Goal: Use online tool/utility: Utilize a website feature to perform a specific function

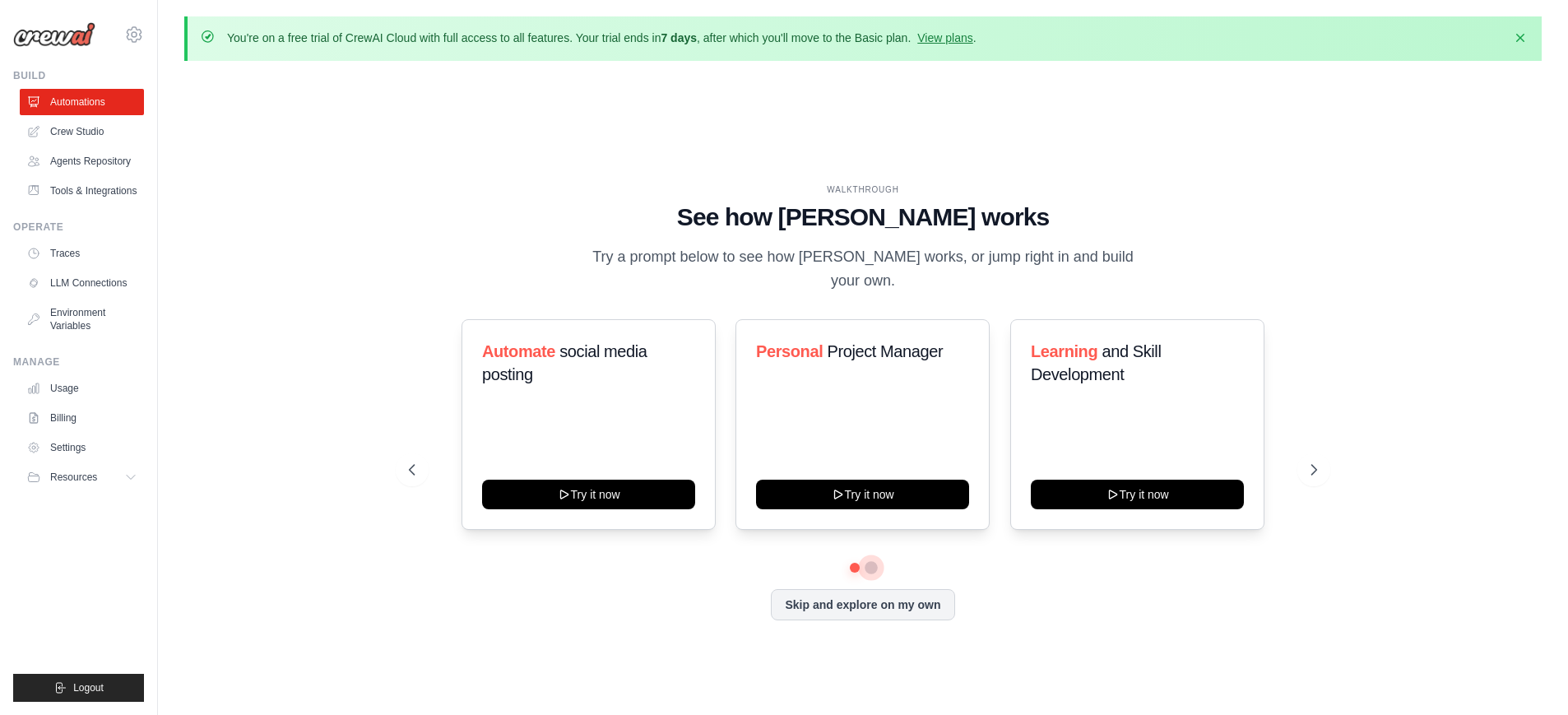
click at [873, 561] on button at bounding box center [871, 568] width 13 height 13
click at [849, 562] on button at bounding box center [854, 568] width 11 height 11
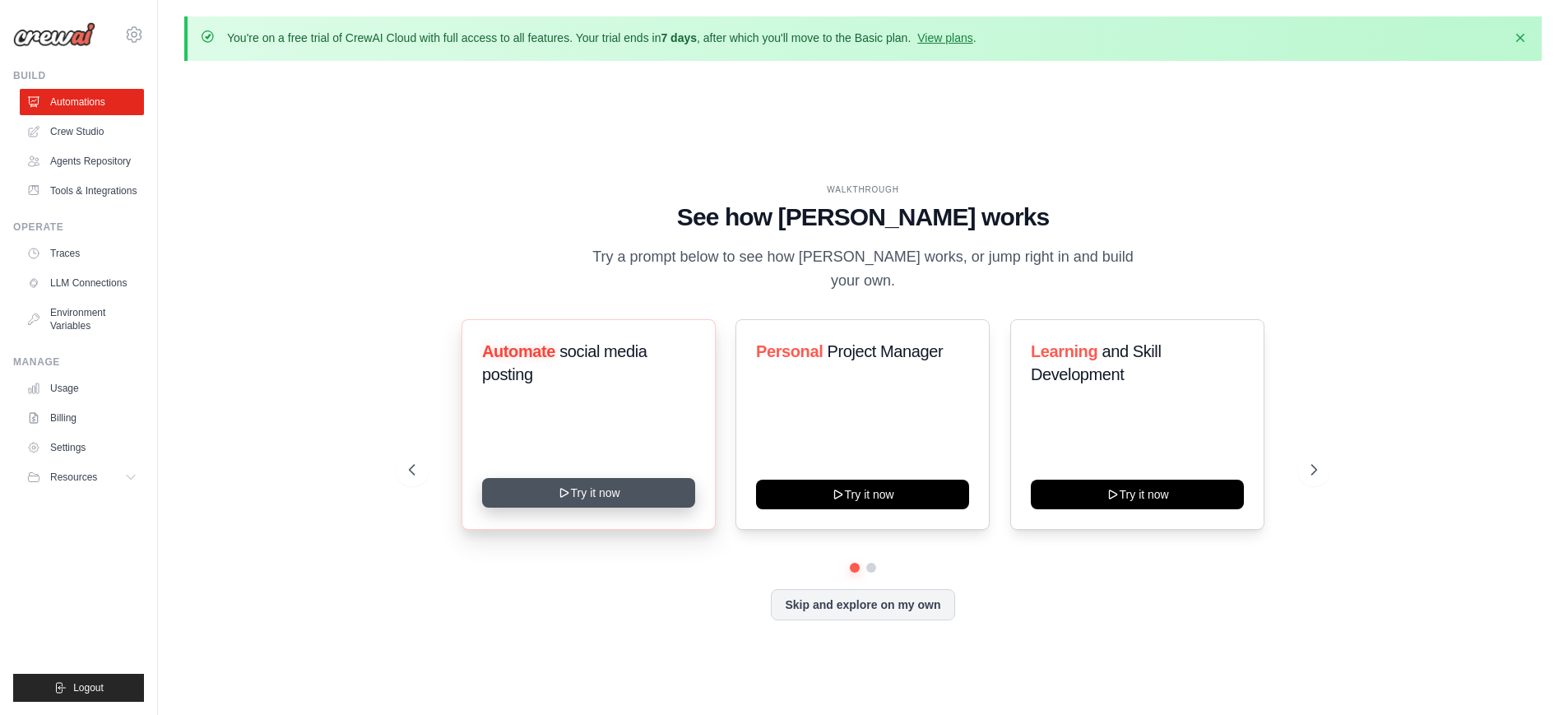
click at [619, 487] on button "Try it now" at bounding box center [588, 494] width 213 height 30
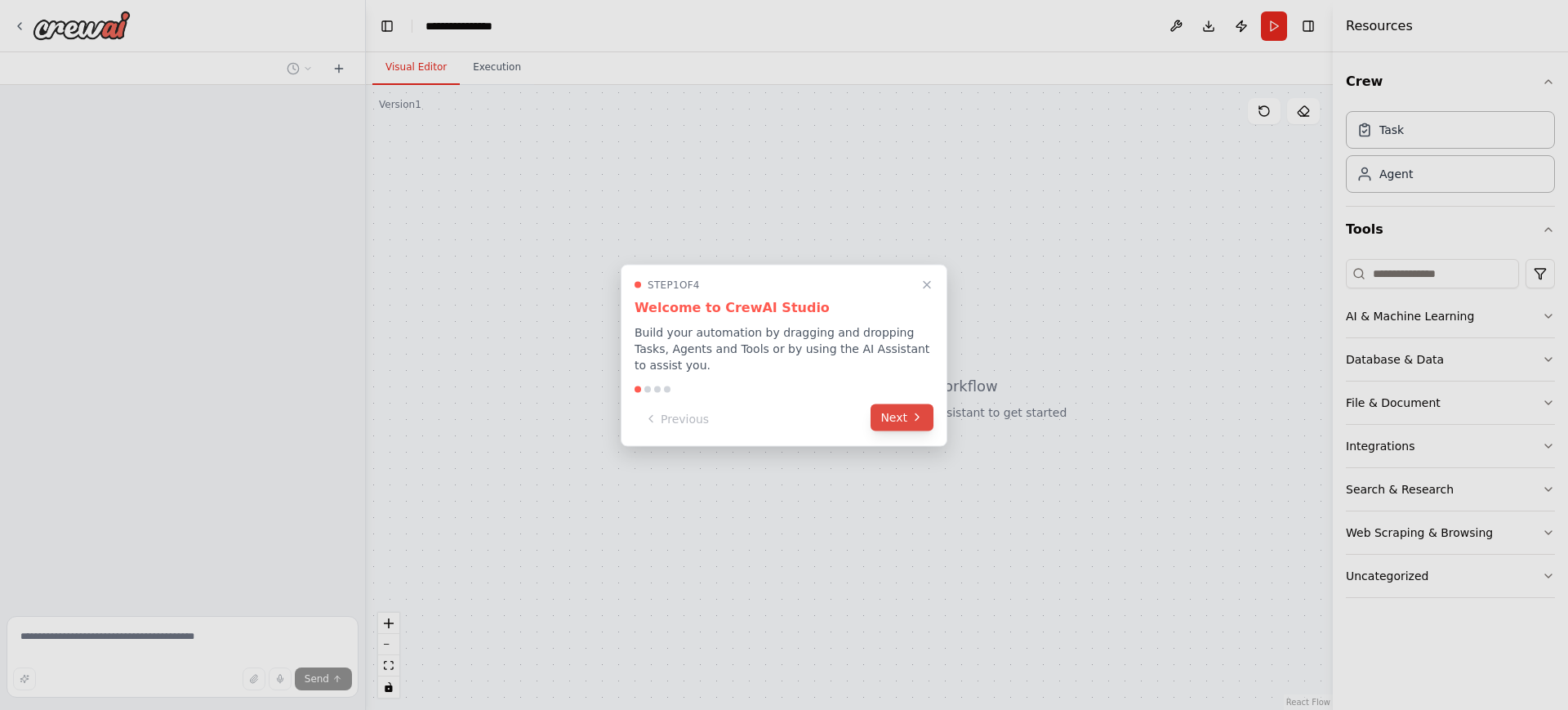
click at [899, 428] on button "Next" at bounding box center [902, 416] width 63 height 27
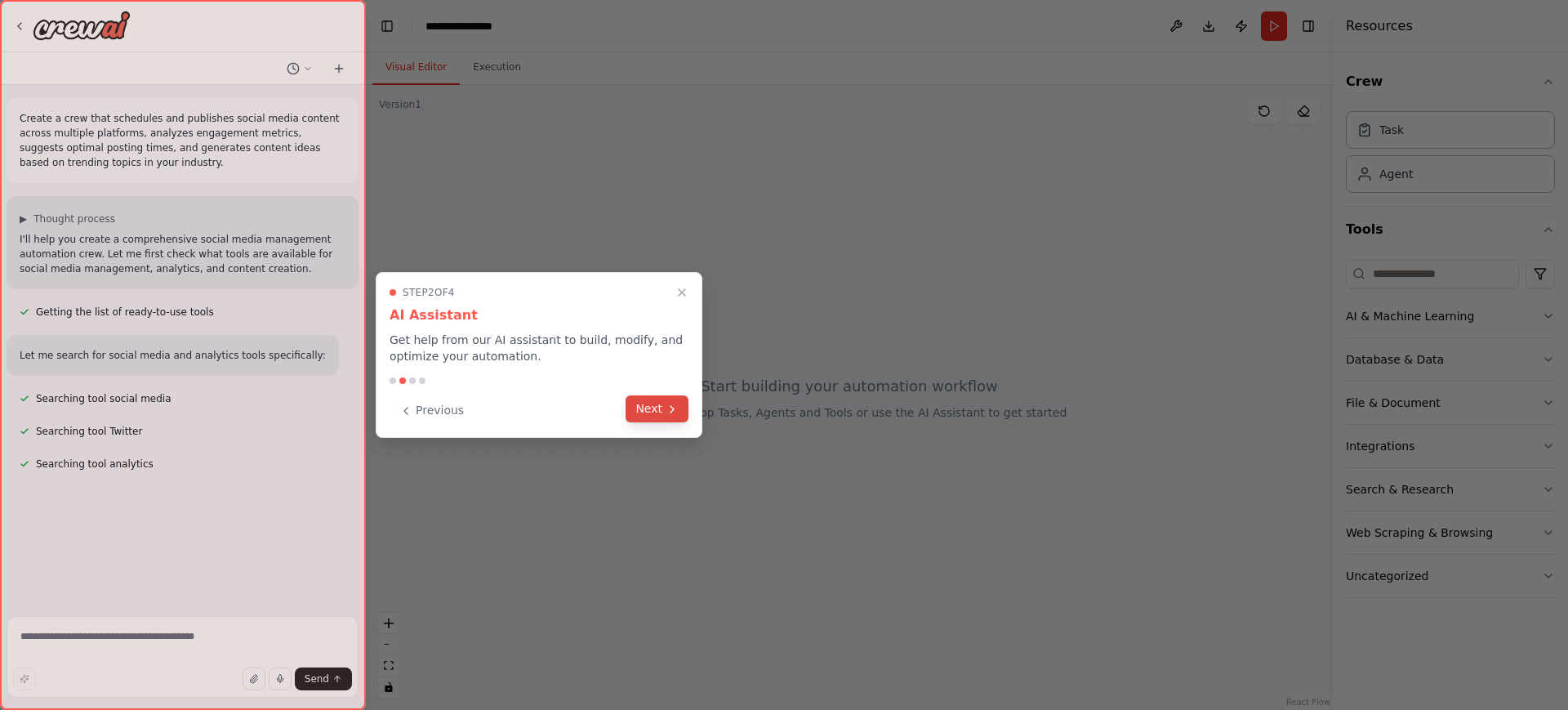
click at [647, 406] on button "Next" at bounding box center [657, 408] width 63 height 27
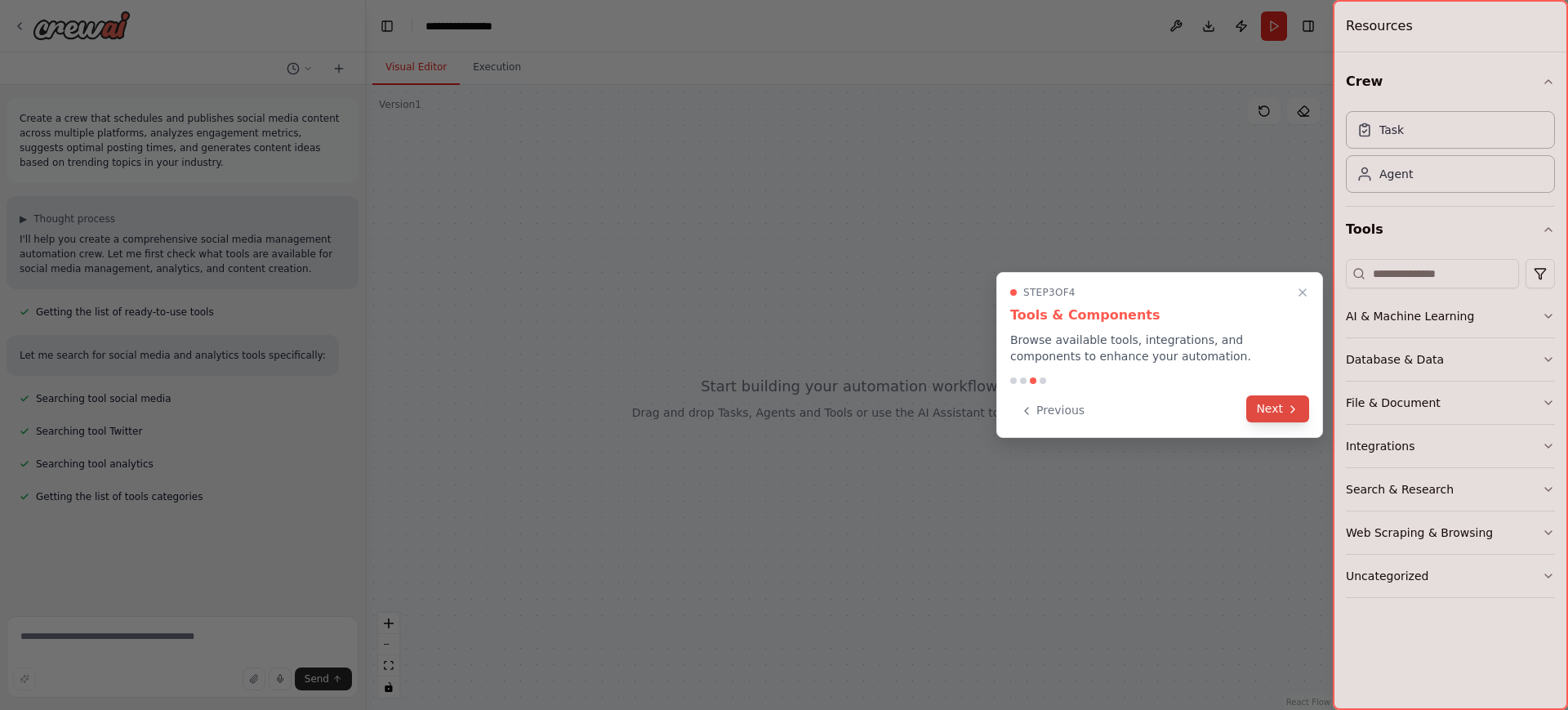
click at [1267, 412] on button "Next" at bounding box center [1277, 408] width 63 height 27
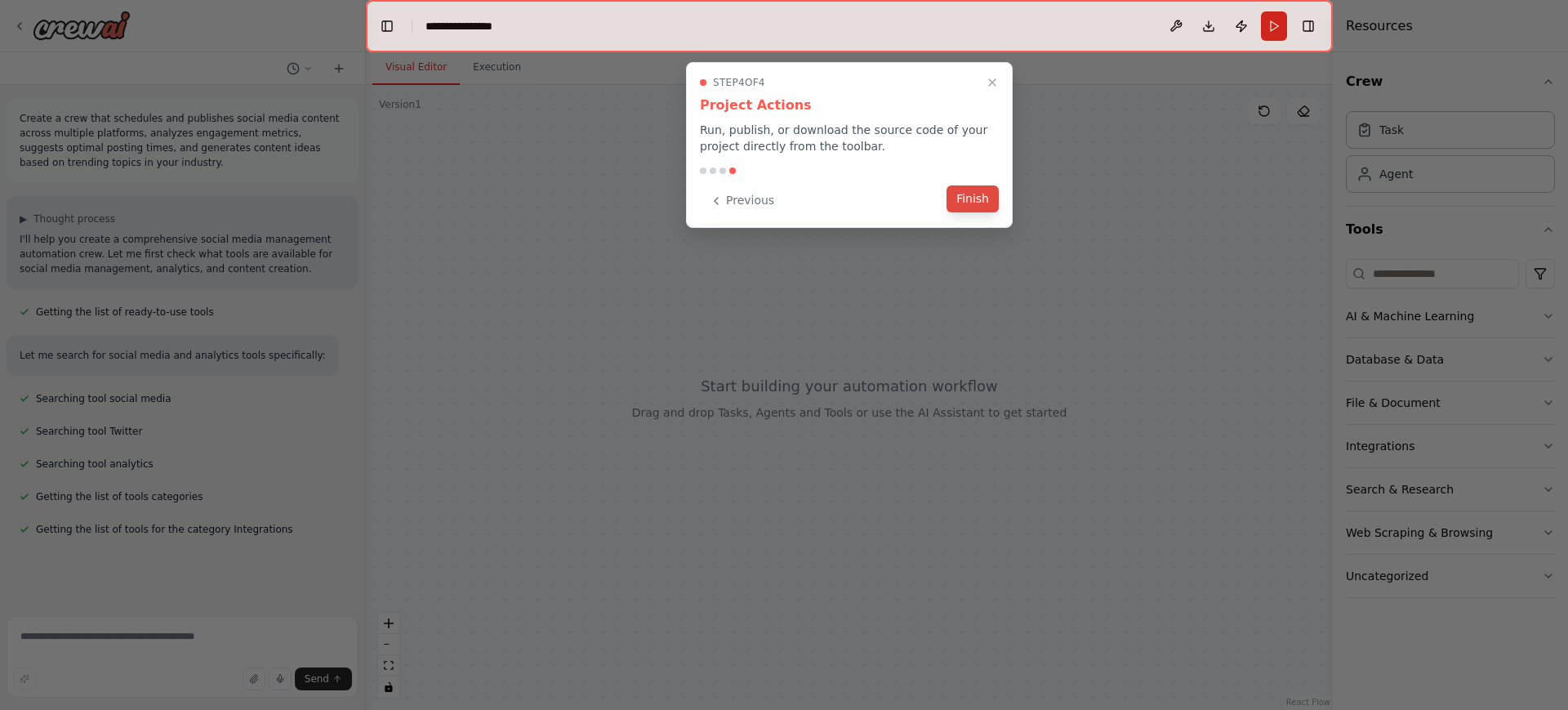
click at [966, 203] on button "Finish" at bounding box center [973, 198] width 52 height 27
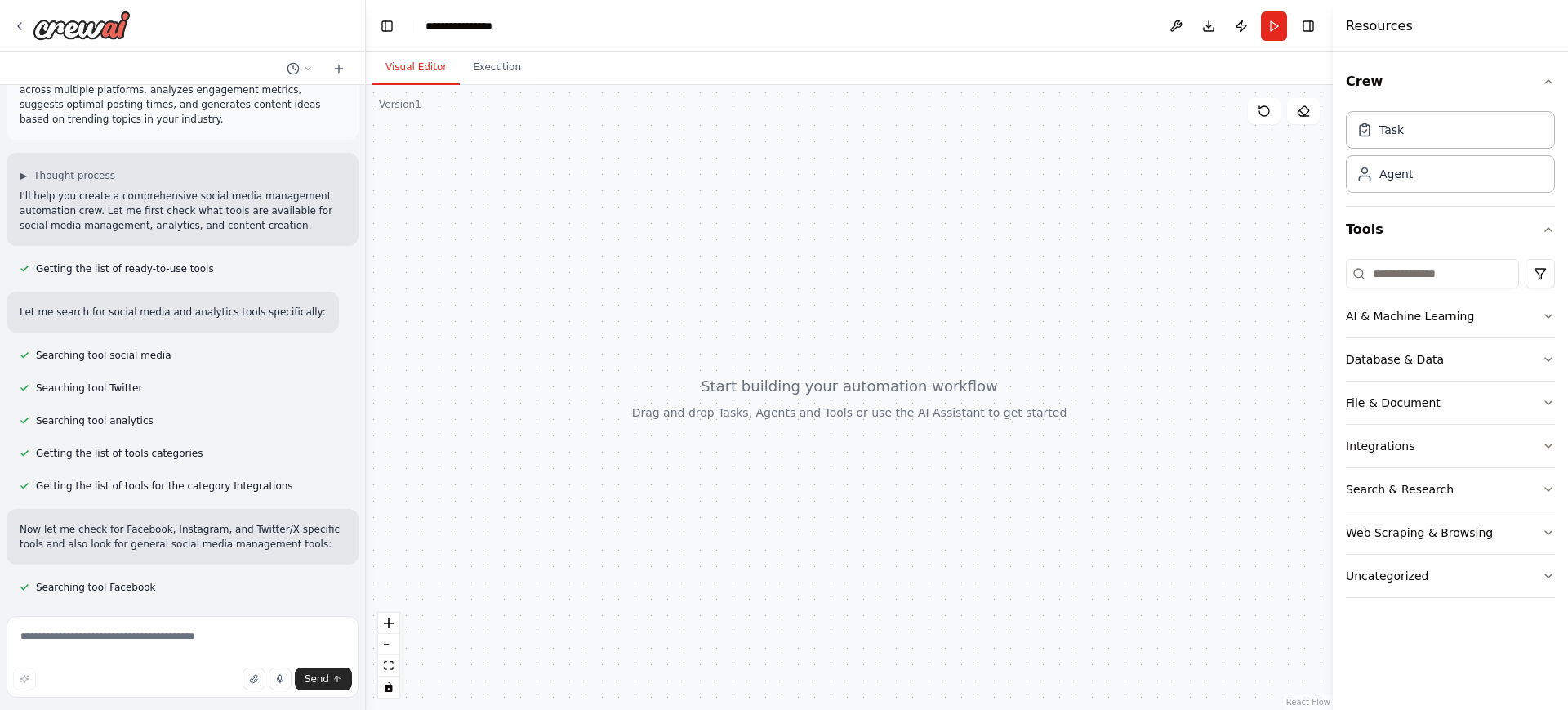
scroll to position [130, 0]
